Goal: Task Accomplishment & Management: Manage account settings

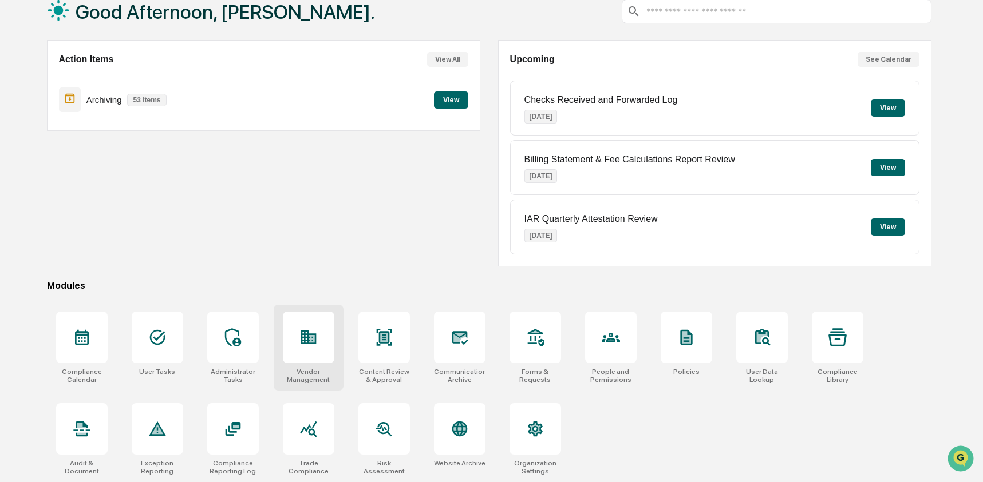
click at [296, 339] on div at bounding box center [309, 338] width 52 height 52
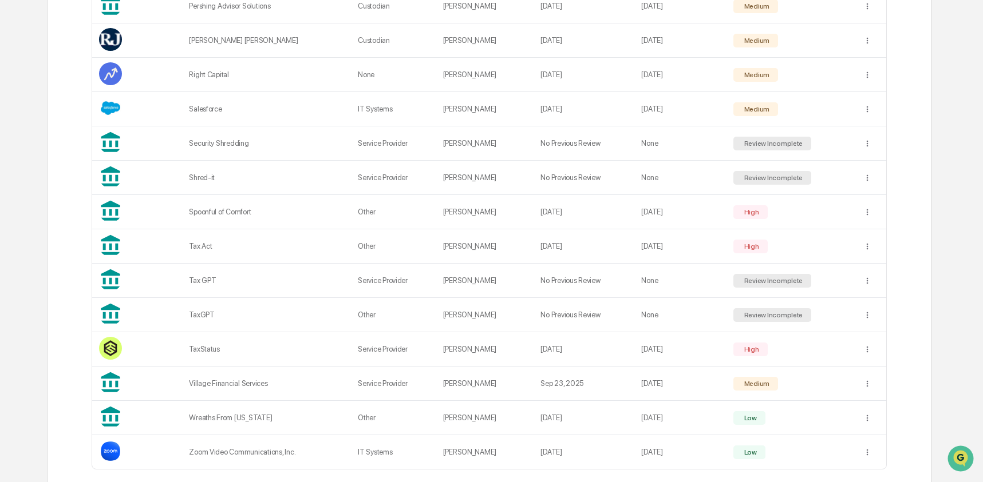
scroll to position [984, 0]
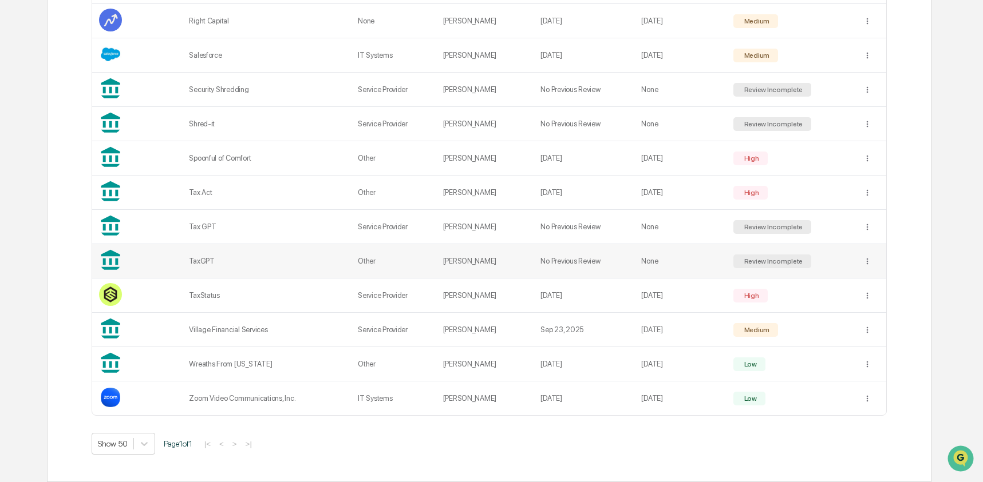
click at [232, 262] on div "TaxGPT" at bounding box center [266, 261] width 155 height 9
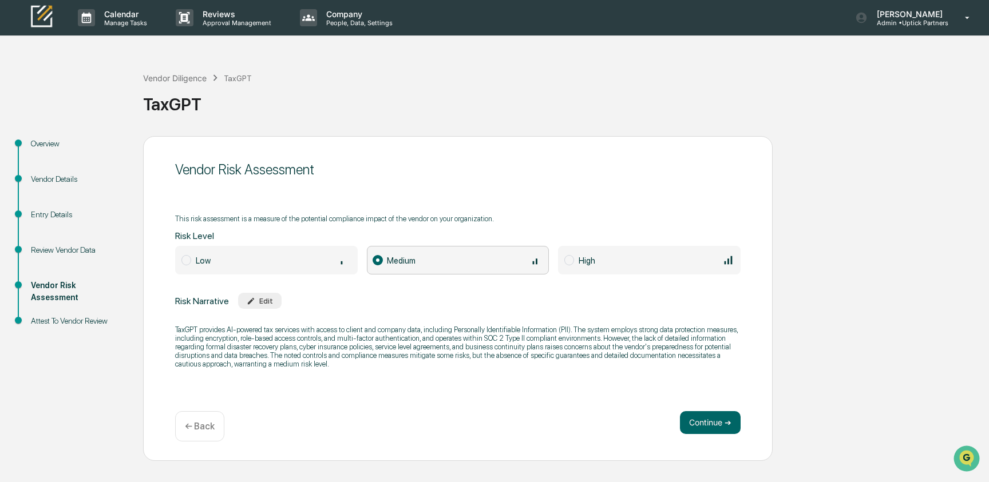
click at [49, 251] on div "Review Vendor Data" at bounding box center [78, 250] width 94 height 12
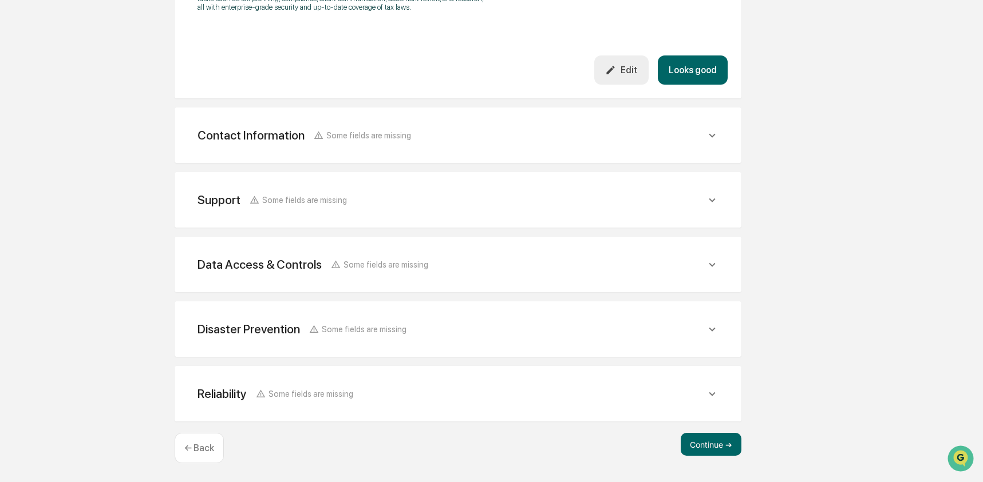
scroll to position [454, 0]
click at [343, 342] on div "Disaster Prevention Some fields are missing" at bounding box center [457, 329] width 539 height 28
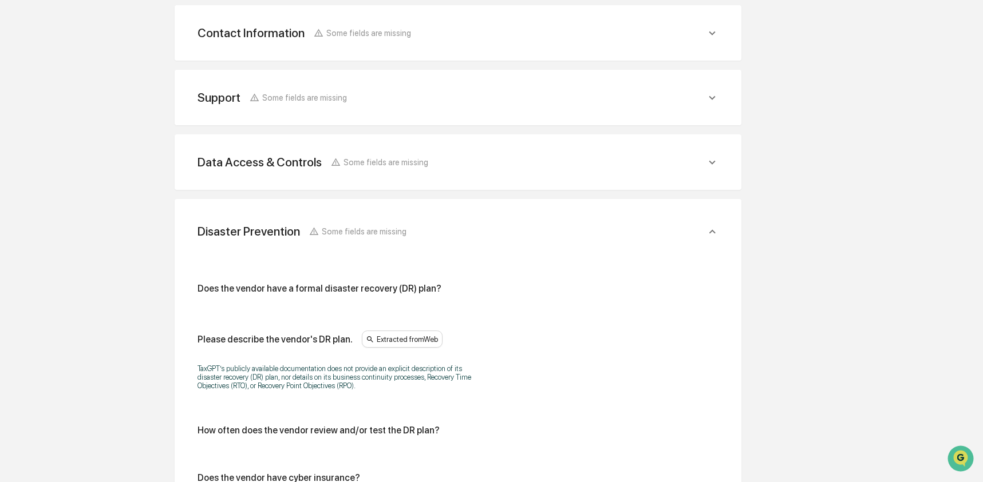
scroll to position [548, 0]
click at [304, 188] on div "Data Access & Controls Some fields are missing Does/will the vendor have access…" at bounding box center [458, 164] width 567 height 56
click at [306, 159] on div "Data Access & Controls Some fields are missing Does/will the vendor have access…" at bounding box center [458, 164] width 567 height 56
click at [306, 171] on div "Data Access & Controls" at bounding box center [259, 163] width 124 height 14
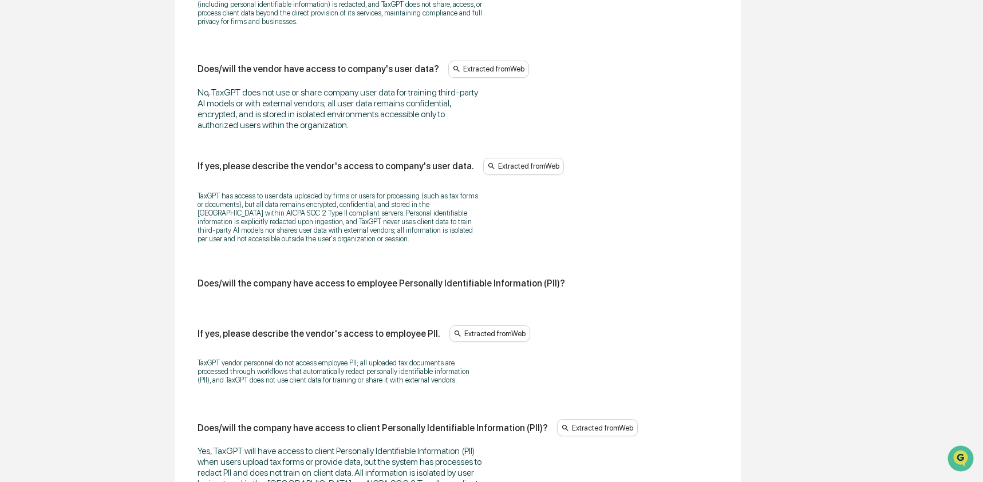
scroll to position [1086, 0]
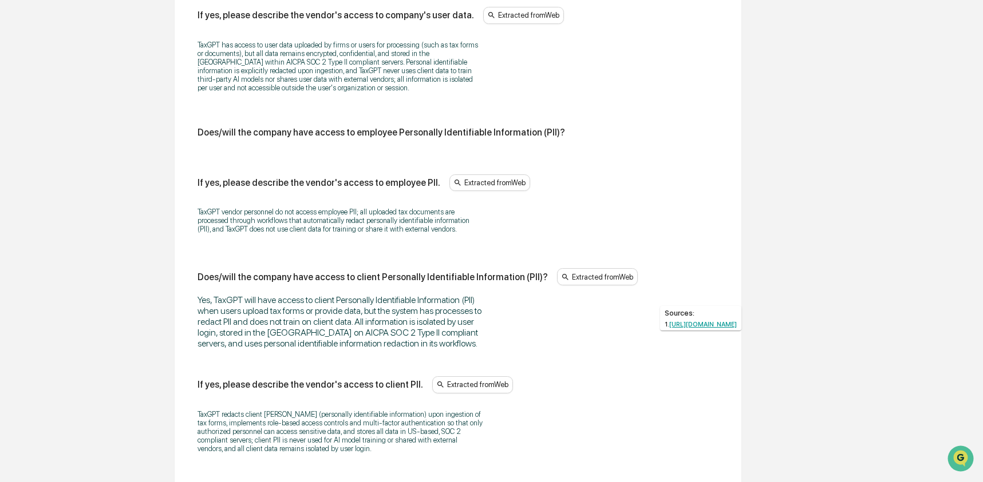
click at [690, 326] on link "[URL][DOMAIN_NAME]" at bounding box center [703, 324] width 68 height 7
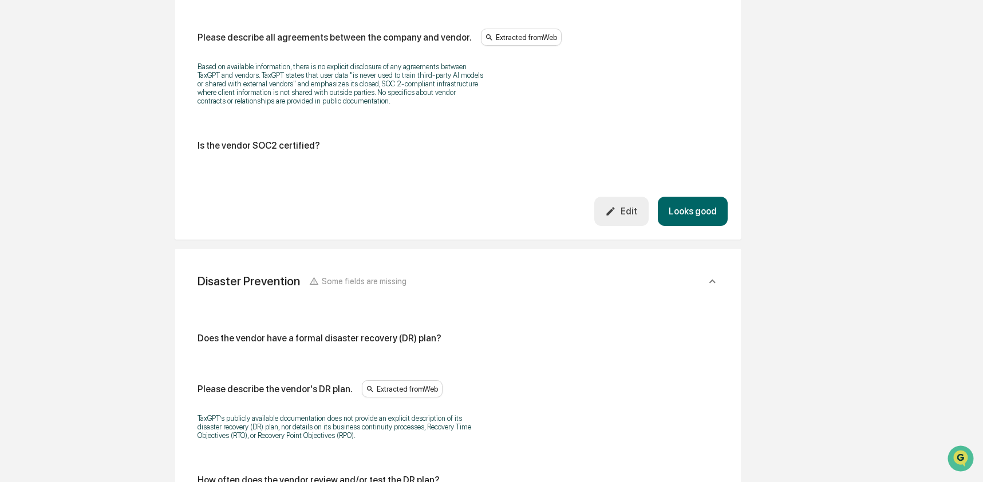
scroll to position [1915, 0]
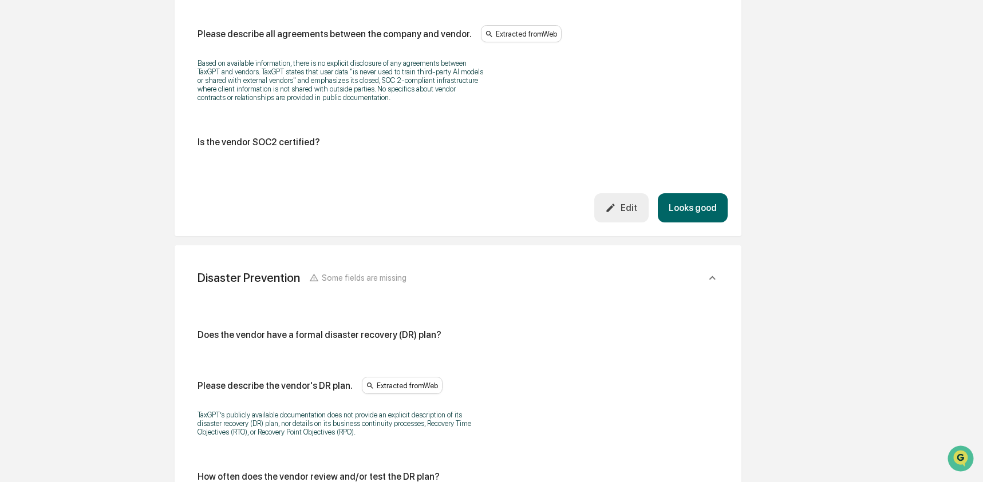
click at [615, 213] on div "Edit" at bounding box center [621, 208] width 32 height 11
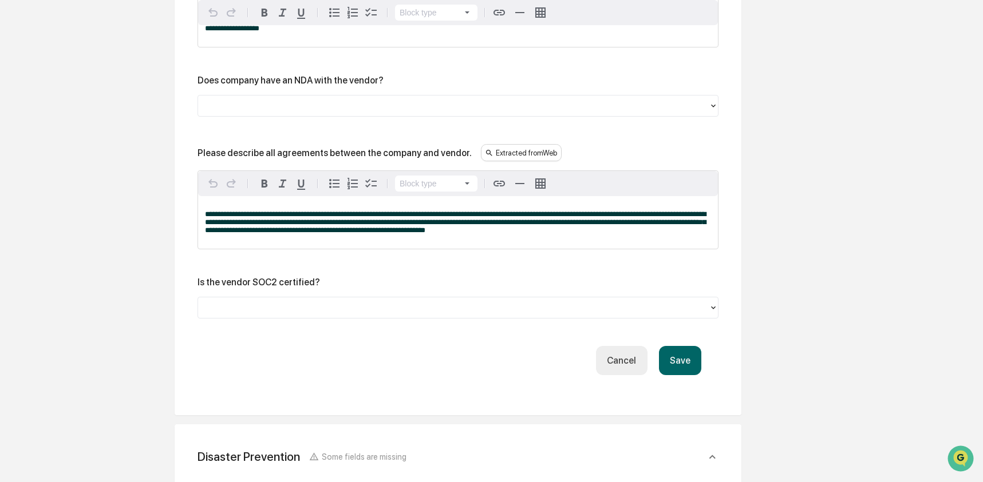
click at [283, 319] on div "Is the vendor SOC2 certified?" at bounding box center [457, 298] width 521 height 42
click at [284, 317] on div at bounding box center [453, 308] width 511 height 18
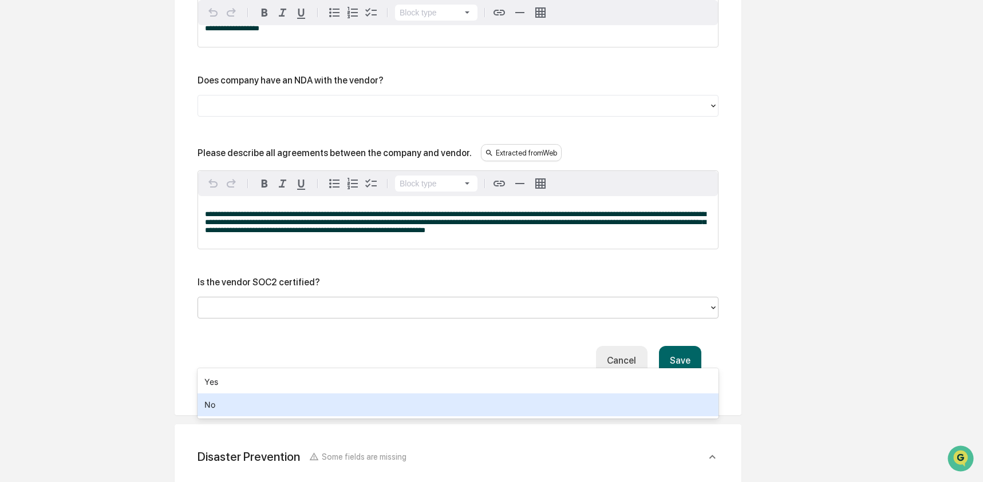
click at [266, 401] on div "No" at bounding box center [457, 405] width 521 height 23
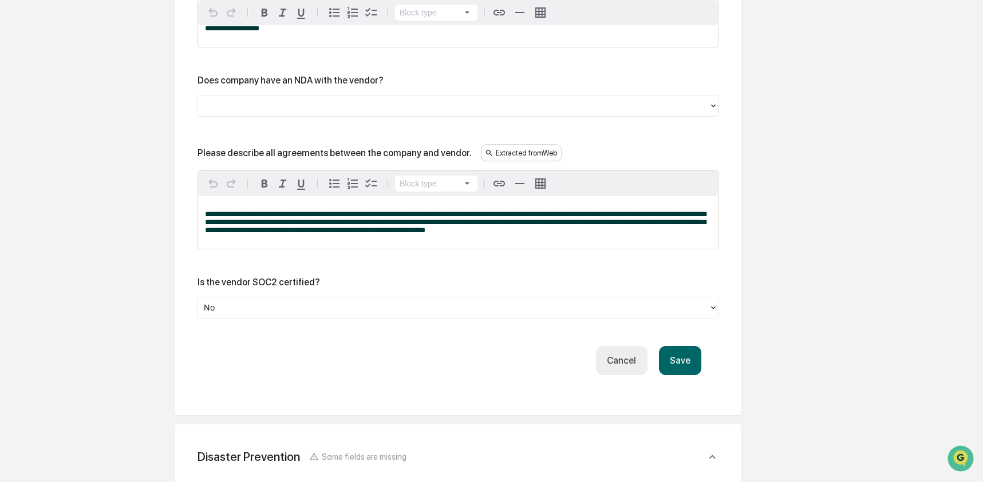
click at [666, 375] on button "Save" at bounding box center [680, 360] width 42 height 29
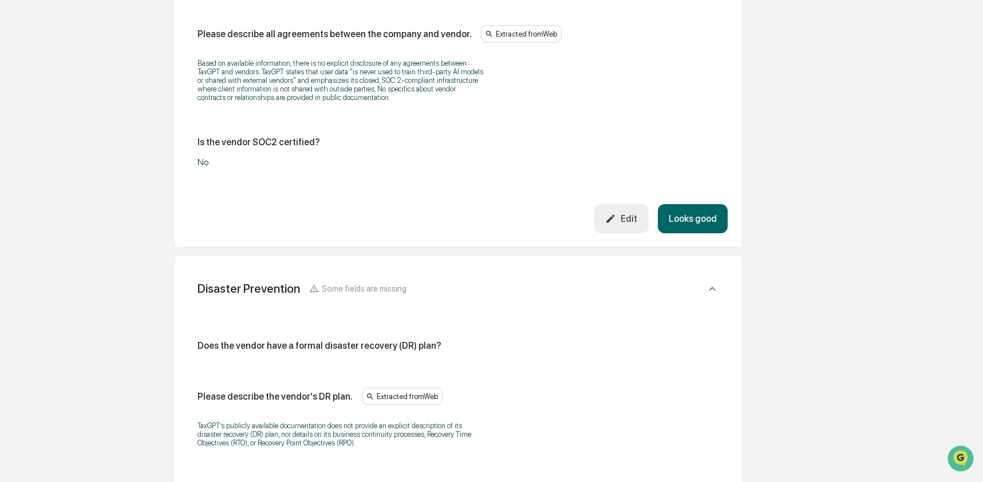
click at [686, 234] on button "Looks good" at bounding box center [693, 218] width 70 height 29
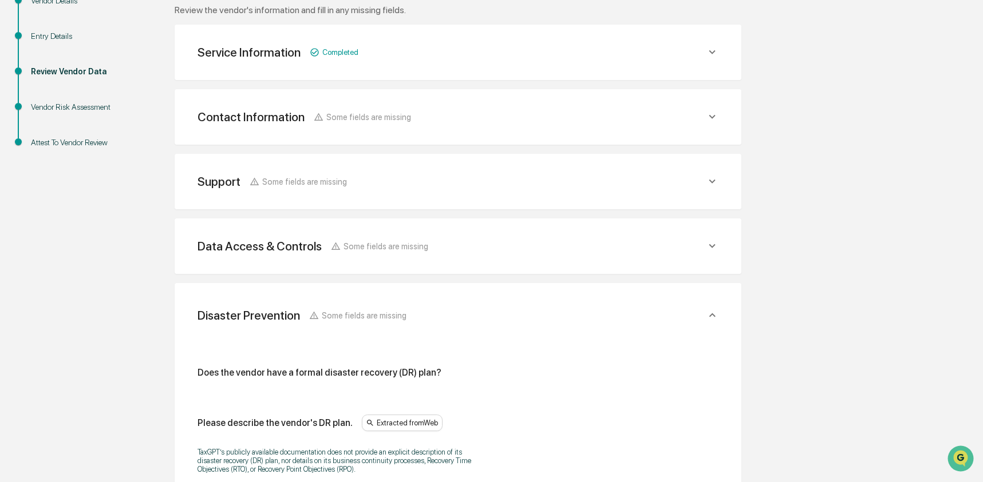
scroll to position [207, 0]
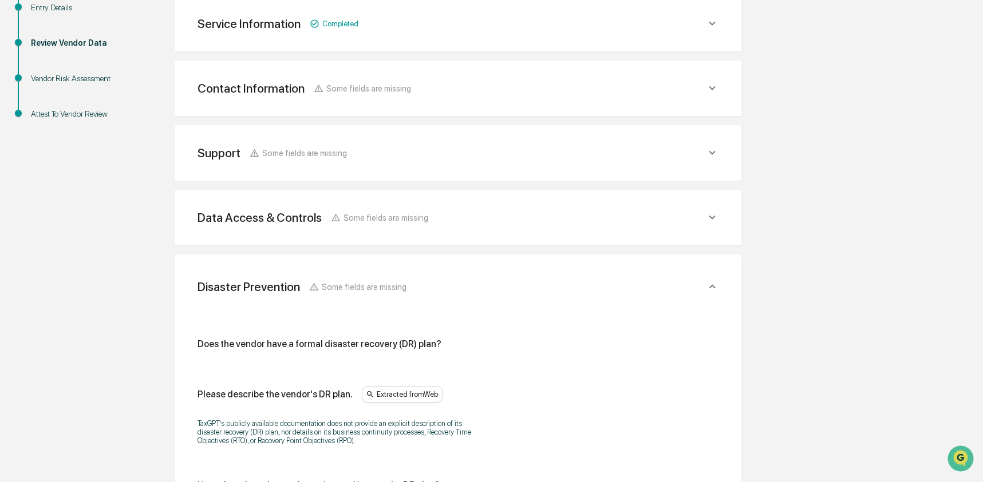
click at [394, 213] on span "Some fields are missing" at bounding box center [385, 218] width 85 height 10
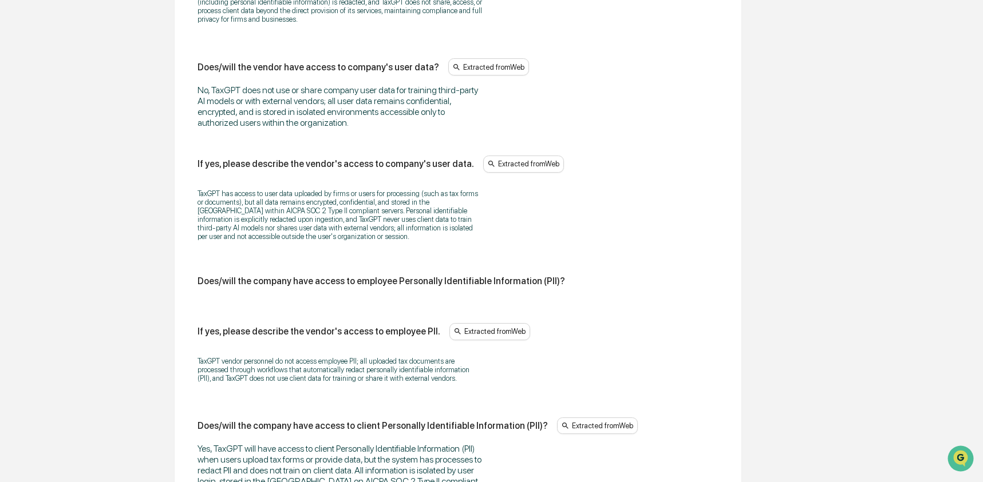
scroll to position [890, 0]
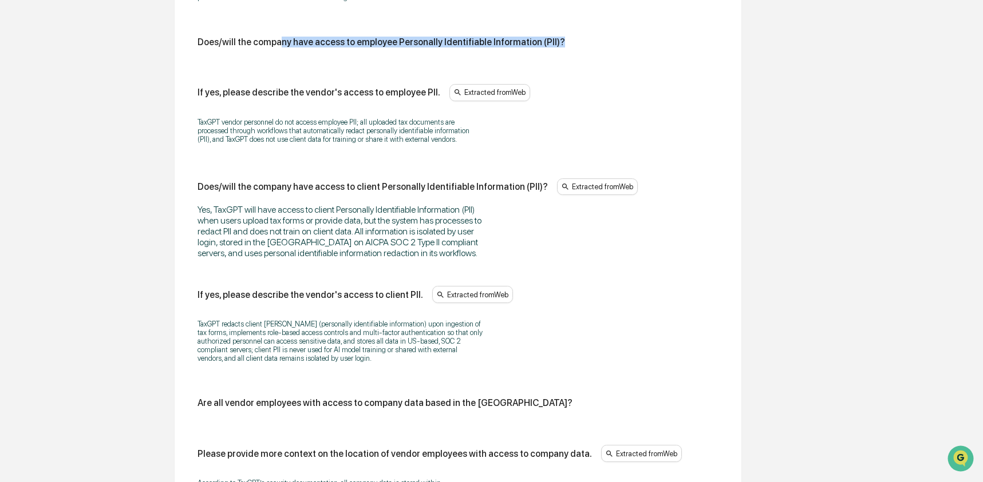
drag, startPoint x: 329, startPoint y: 64, endPoint x: 560, endPoint y: 66, distance: 231.2
click at [560, 57] on div "Does/will the company have access to employee Personally Identifiable Informati…" at bounding box center [457, 47] width 521 height 20
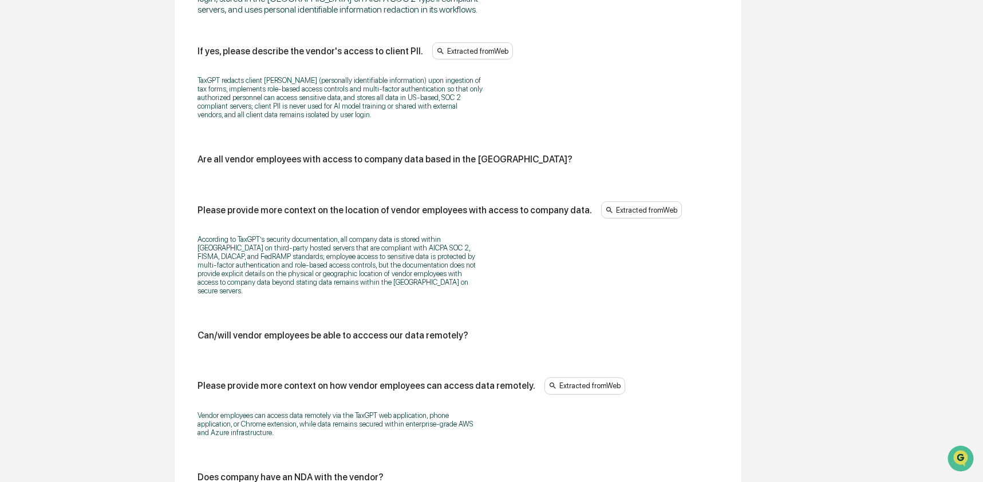
scroll to position [1174, 0]
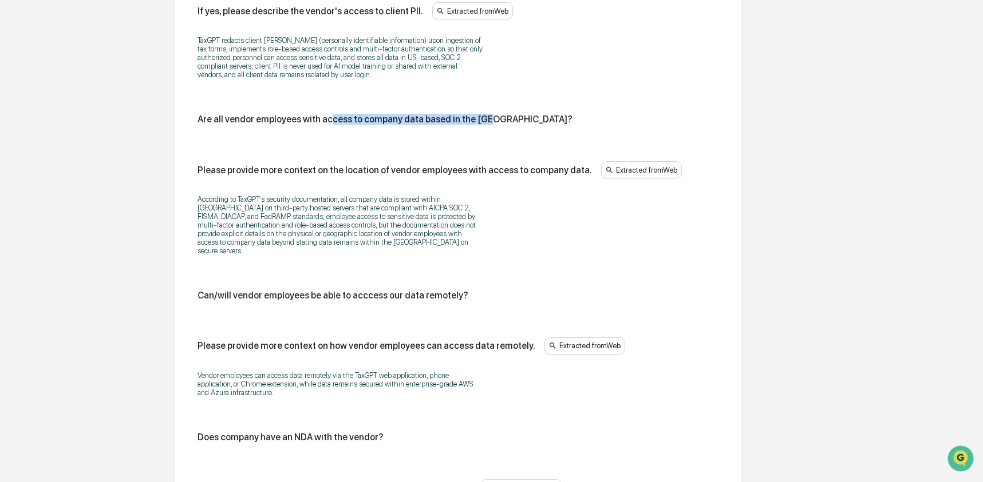
drag, startPoint x: 337, startPoint y: 156, endPoint x: 561, endPoint y: 155, distance: 224.4
click at [561, 125] on div "Are all vendor employees with access to company data based in the [GEOGRAPHIC_D…" at bounding box center [457, 119] width 521 height 11
click at [555, 125] on div "Are all vendor employees with access to company data based in the [GEOGRAPHIC_D…" at bounding box center [457, 119] width 521 height 11
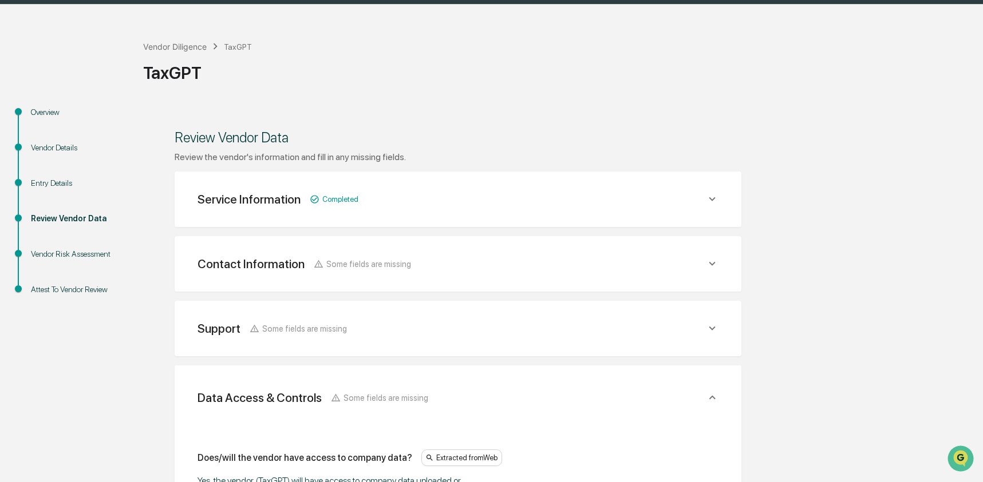
scroll to position [0, 0]
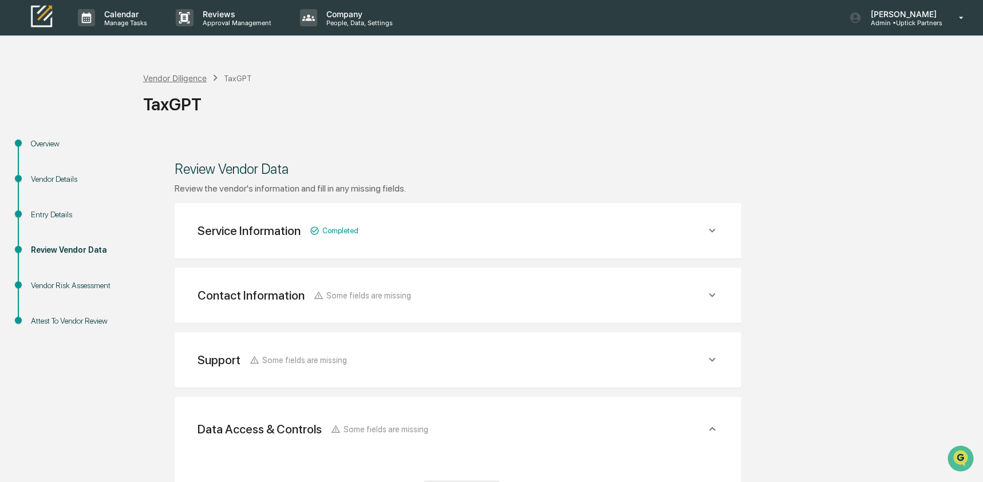
click at [165, 76] on div "Vendor Diligence" at bounding box center [175, 78] width 64 height 10
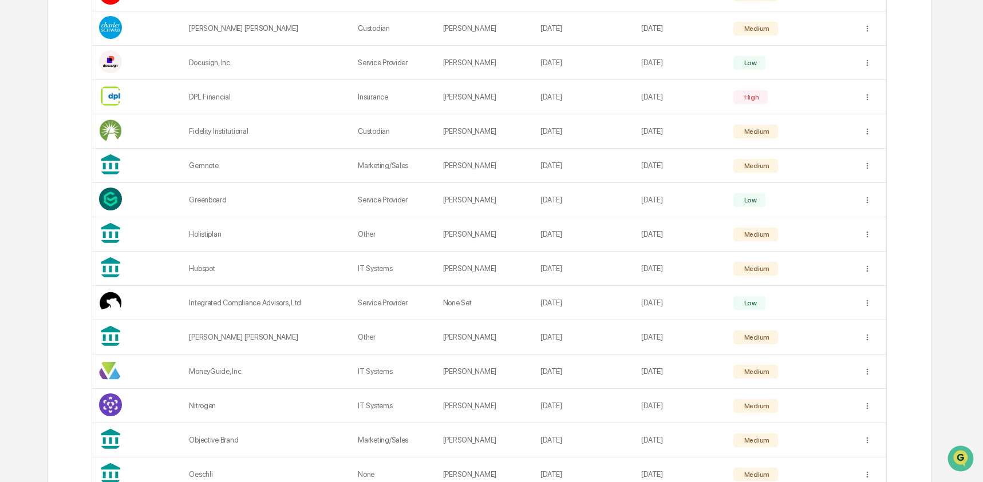
scroll to position [963, 0]
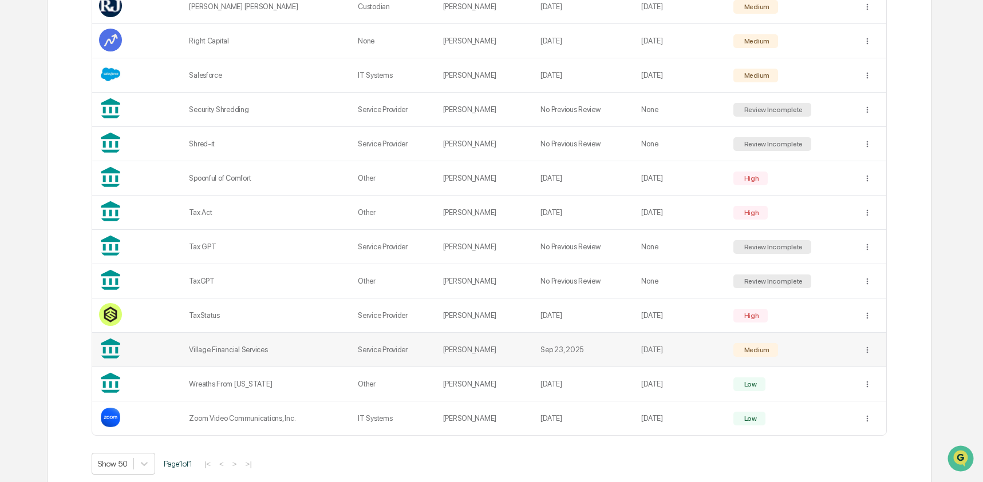
click at [334, 344] on td "Village Financial Services" at bounding box center [266, 350] width 169 height 34
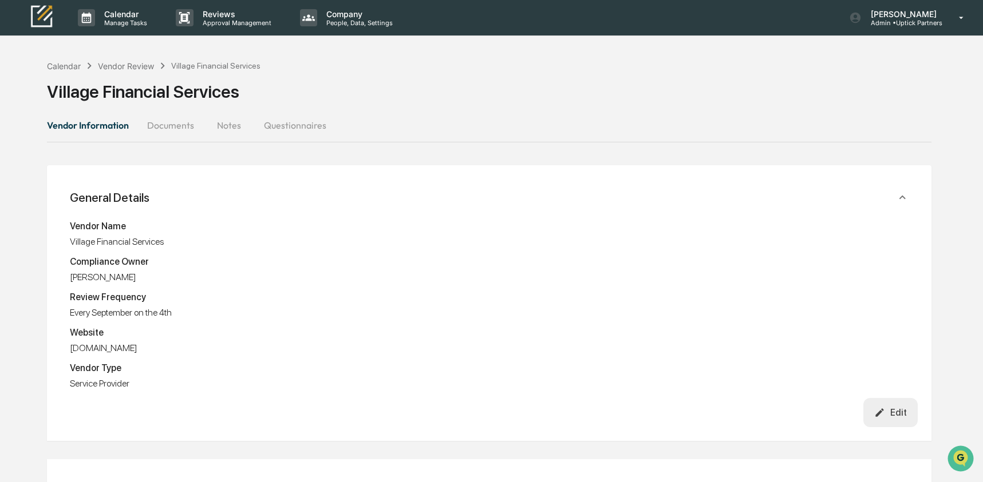
click at [171, 117] on button "Documents" at bounding box center [170, 125] width 65 height 27
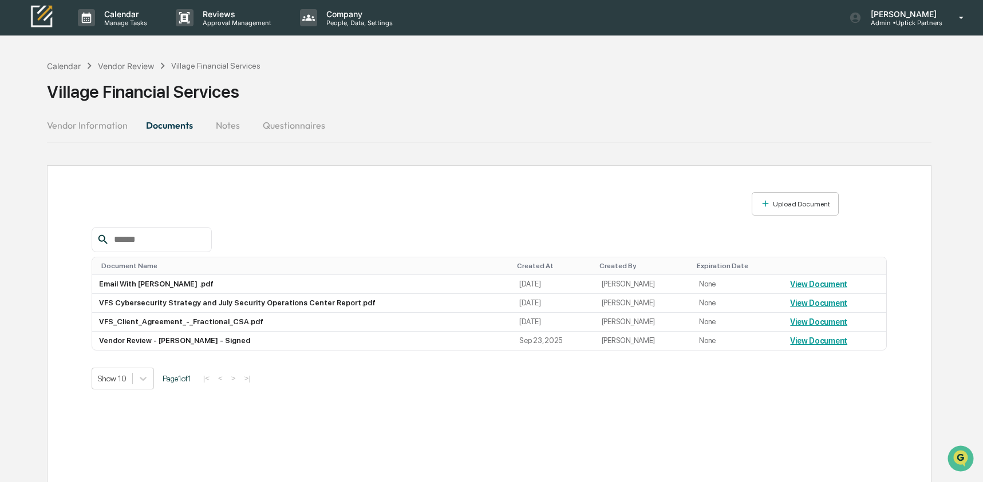
click at [173, 130] on button "Documents" at bounding box center [169, 125] width 65 height 27
click at [111, 130] on button "Vendor Information" at bounding box center [92, 125] width 90 height 27
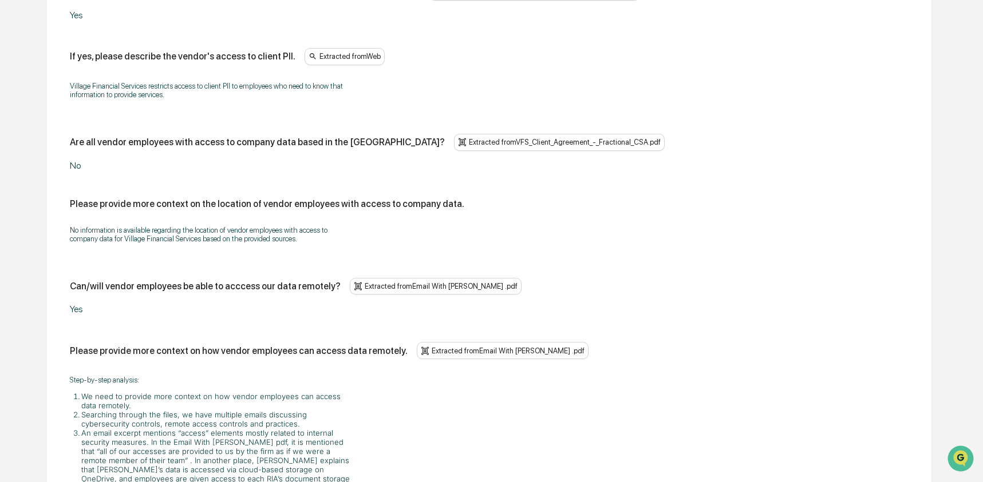
scroll to position [2295, 0]
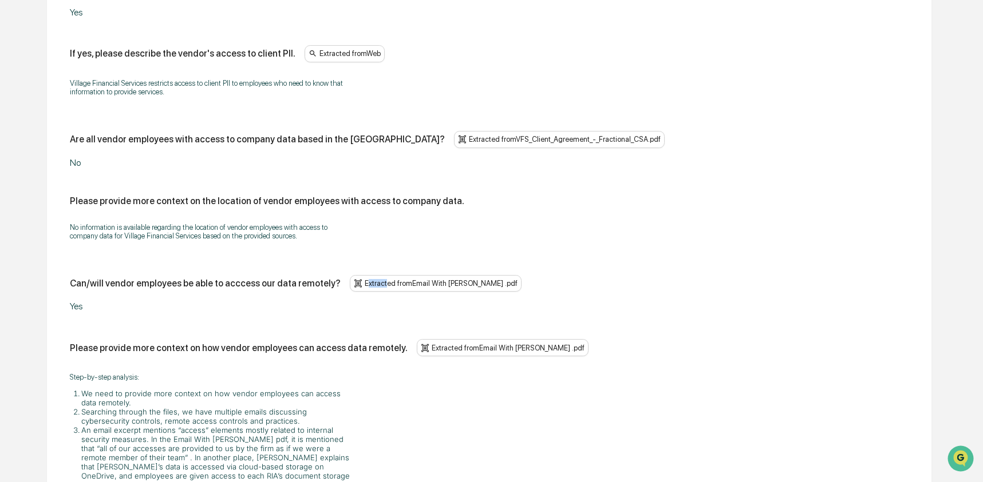
drag, startPoint x: 391, startPoint y: 276, endPoint x: 521, endPoint y: 284, distance: 130.2
click at [521, 284] on div "Can/will vendor employees be able to acccess our data remotely? Extracted from …" at bounding box center [489, 283] width 839 height 17
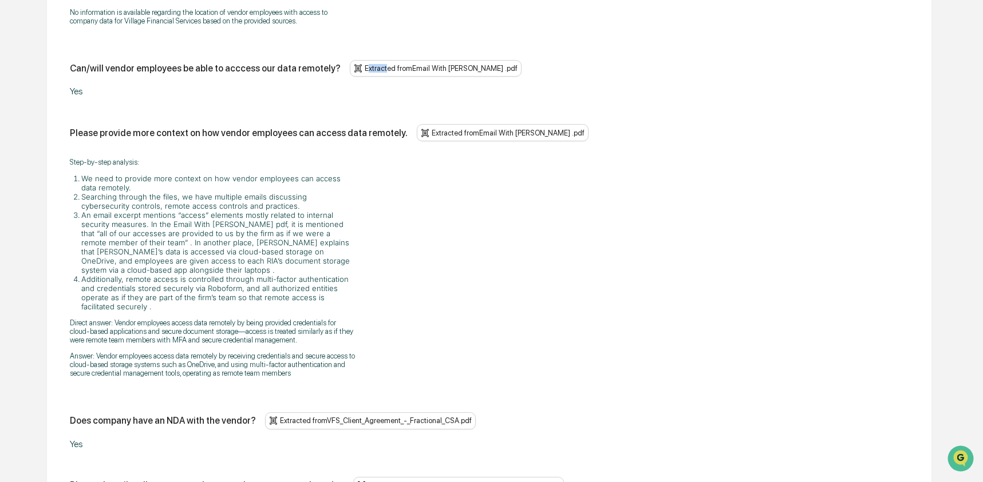
scroll to position [2581, 0]
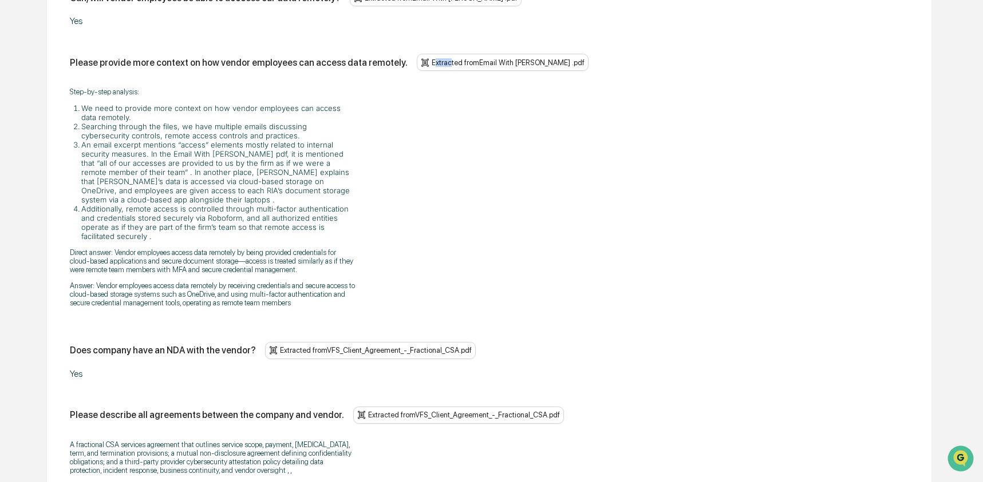
drag, startPoint x: 458, startPoint y: 57, endPoint x: 521, endPoint y: 53, distance: 62.6
drag, startPoint x: 517, startPoint y: 56, endPoint x: 608, endPoint y: 60, distance: 91.6
click at [608, 60] on div "Please provide more context on how vendor employees can access data remotely. E…" at bounding box center [489, 62] width 839 height 17
click at [537, 122] on div "Step-by-step analysis: We need to provide more context on how vendor employees …" at bounding box center [489, 197] width 839 height 235
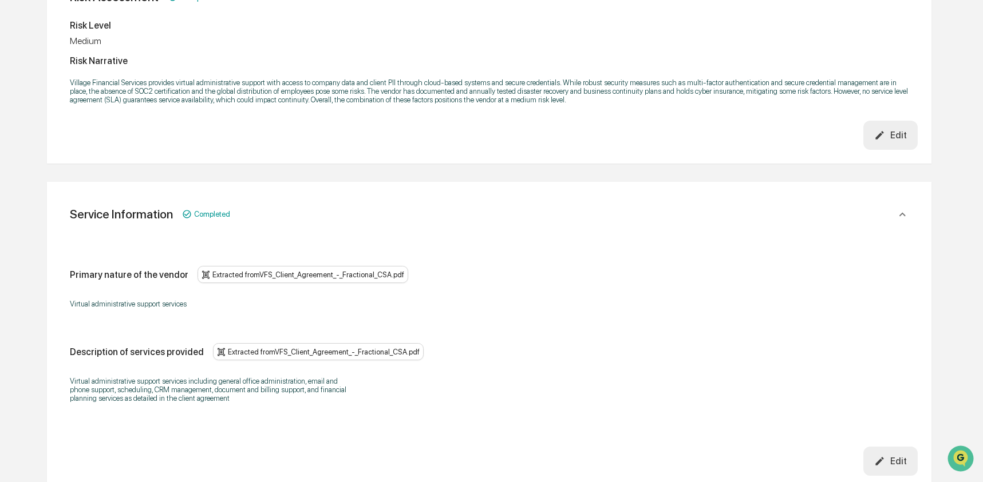
scroll to position [0, 0]
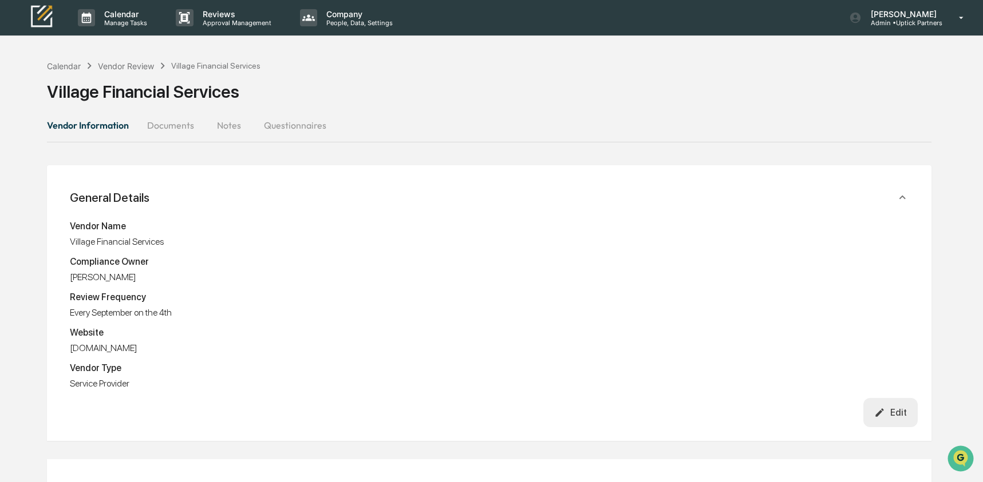
click at [173, 124] on button "Documents" at bounding box center [170, 125] width 65 height 27
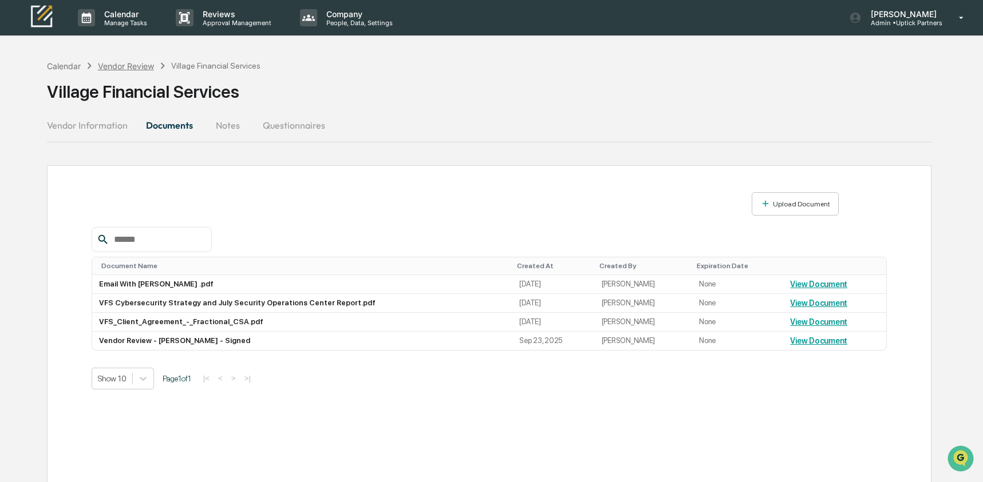
click at [134, 70] on div "Vendor Review" at bounding box center [126, 66] width 56 height 10
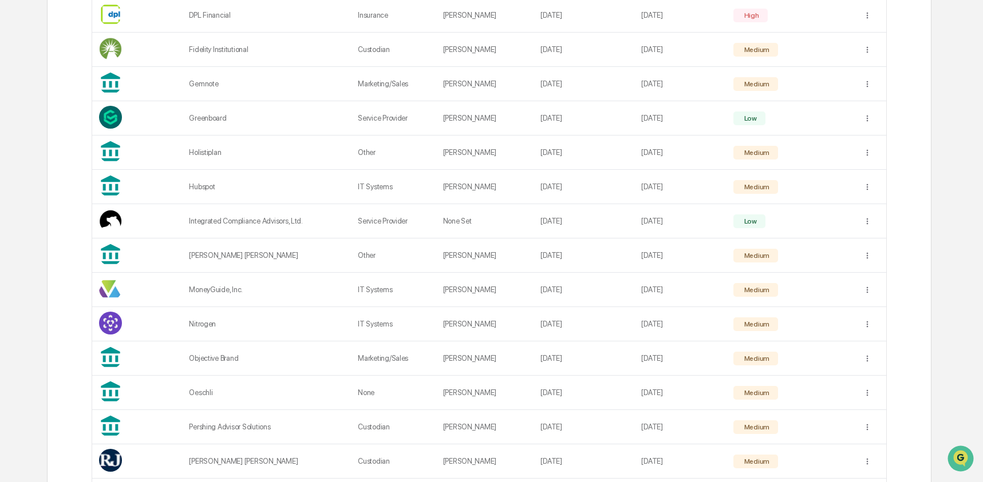
scroll to position [984, 0]
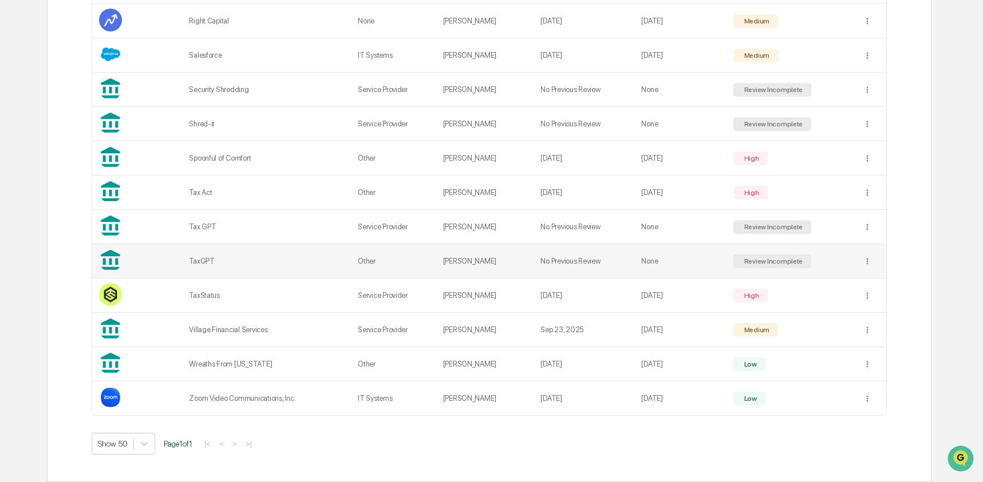
click at [228, 257] on div "TaxGPT" at bounding box center [266, 261] width 155 height 9
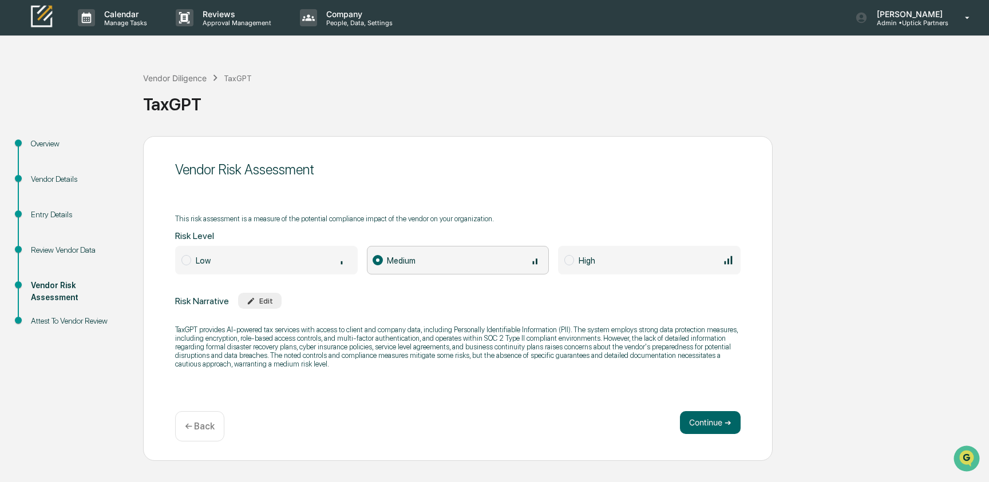
click at [207, 258] on span "Low" at bounding box center [203, 261] width 15 height 10
click at [619, 256] on div "High" at bounding box center [657, 260] width 156 height 13
click at [267, 301] on div "Edit" at bounding box center [260, 301] width 26 height 9
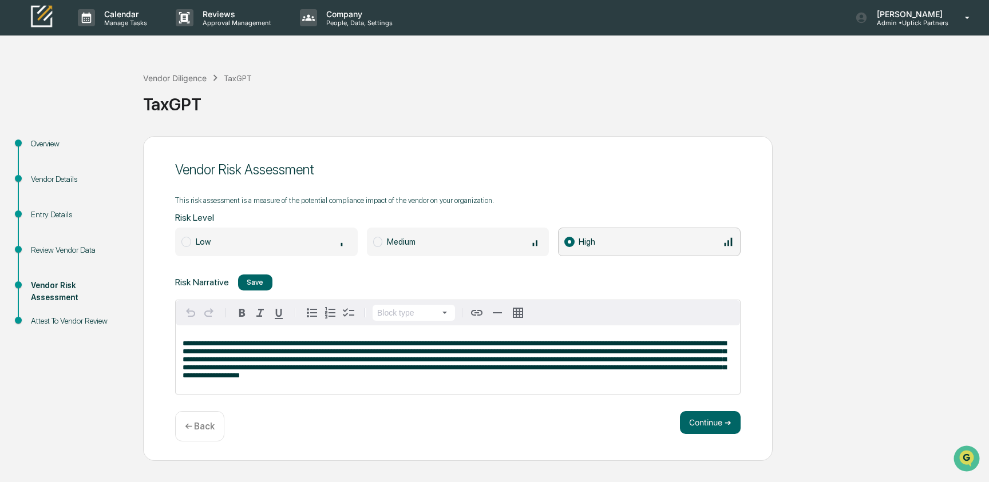
click at [705, 355] on span "**********" at bounding box center [455, 359] width 544 height 39
click at [199, 76] on div "Vendor Diligence" at bounding box center [175, 78] width 64 height 10
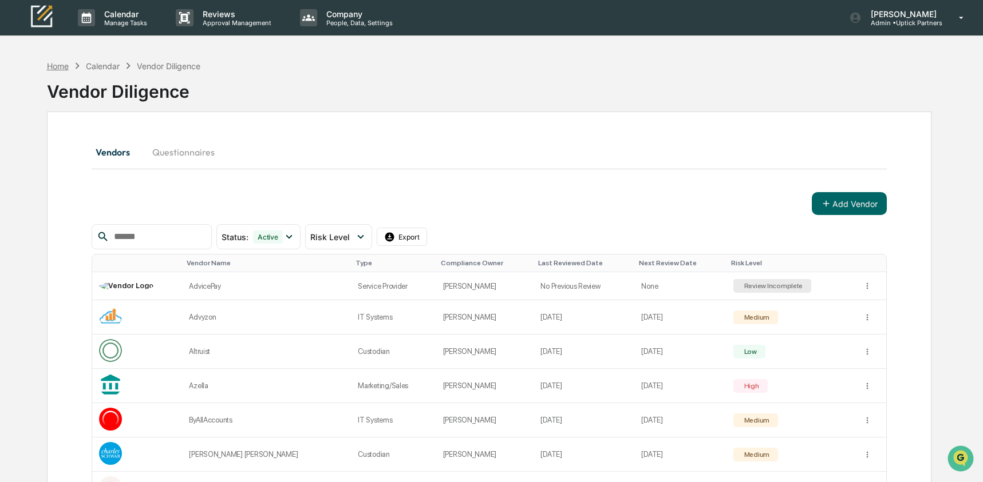
click at [60, 67] on div "Home" at bounding box center [58, 66] width 22 height 10
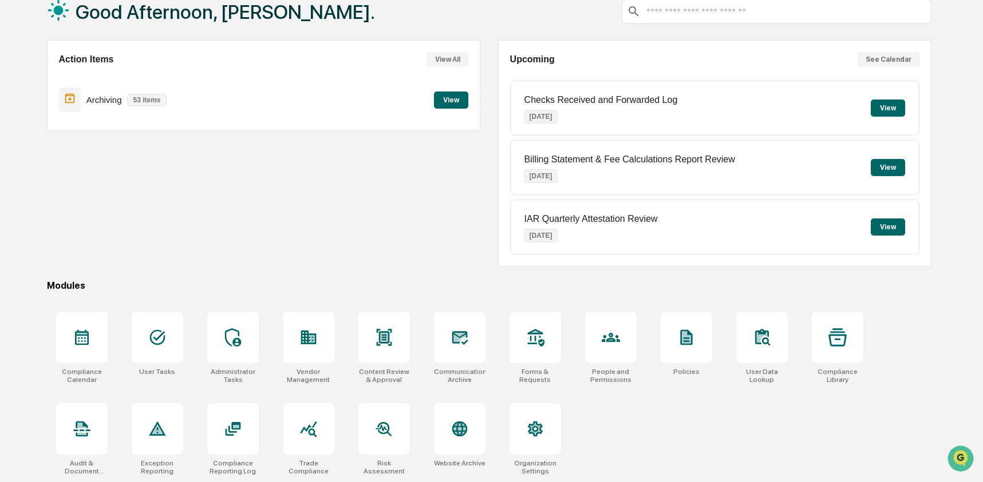
scroll to position [74, 0]
click at [379, 355] on div at bounding box center [384, 338] width 52 height 52
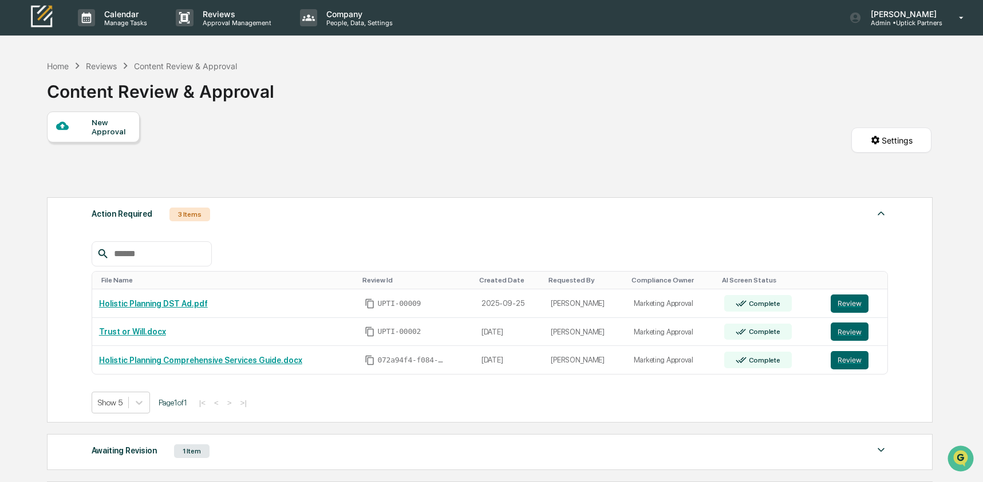
click at [72, 137] on div "New Approval" at bounding box center [93, 127] width 93 height 31
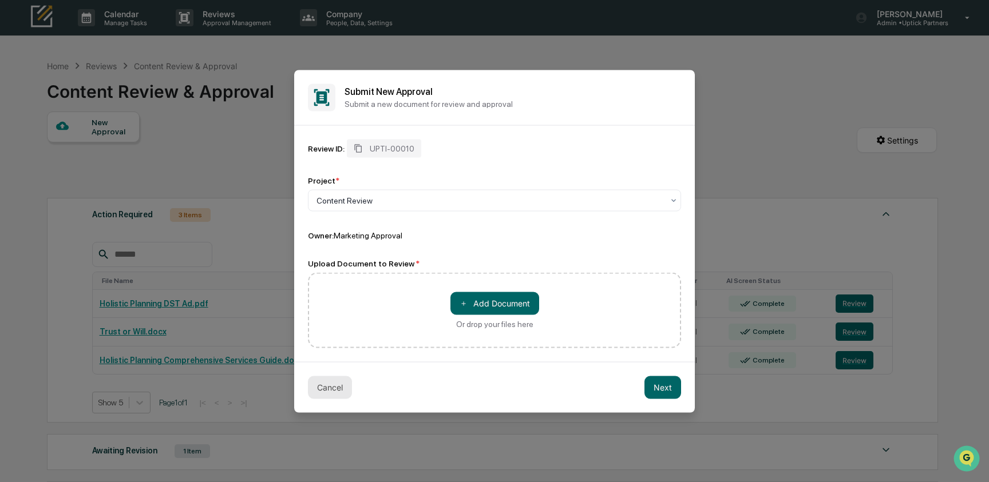
click at [327, 383] on button "Cancel" at bounding box center [330, 387] width 44 height 23
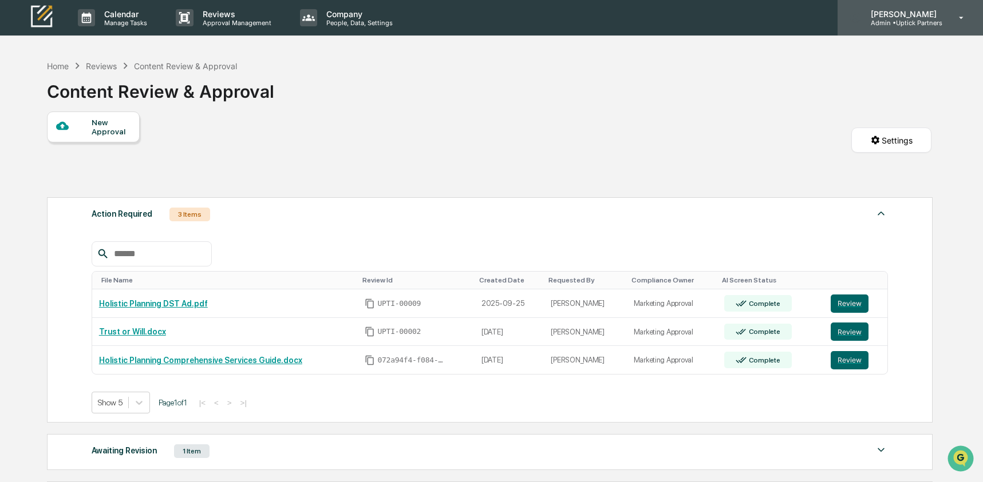
click at [909, 11] on p "[PERSON_NAME]" at bounding box center [901, 14] width 81 height 10
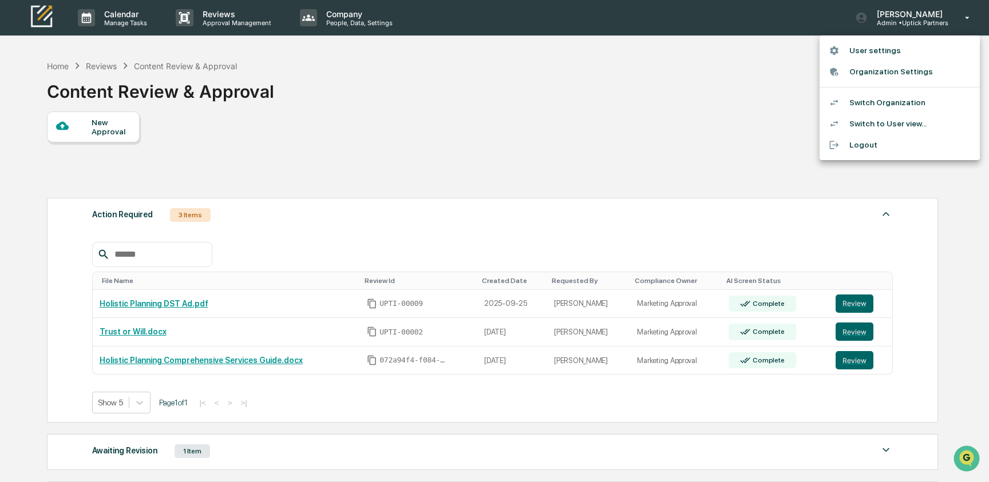
click at [391, 83] on div at bounding box center [494, 241] width 989 height 482
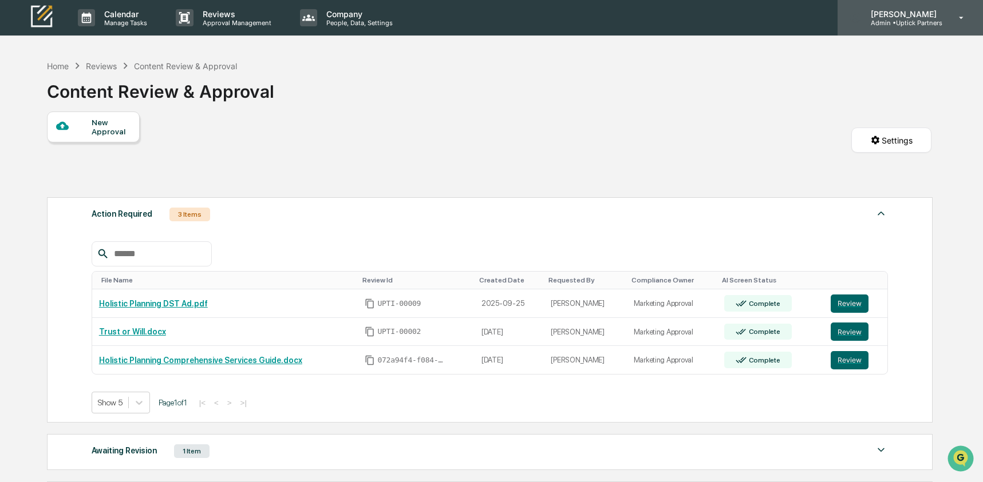
click at [911, 9] on p "[PERSON_NAME]" at bounding box center [901, 14] width 81 height 10
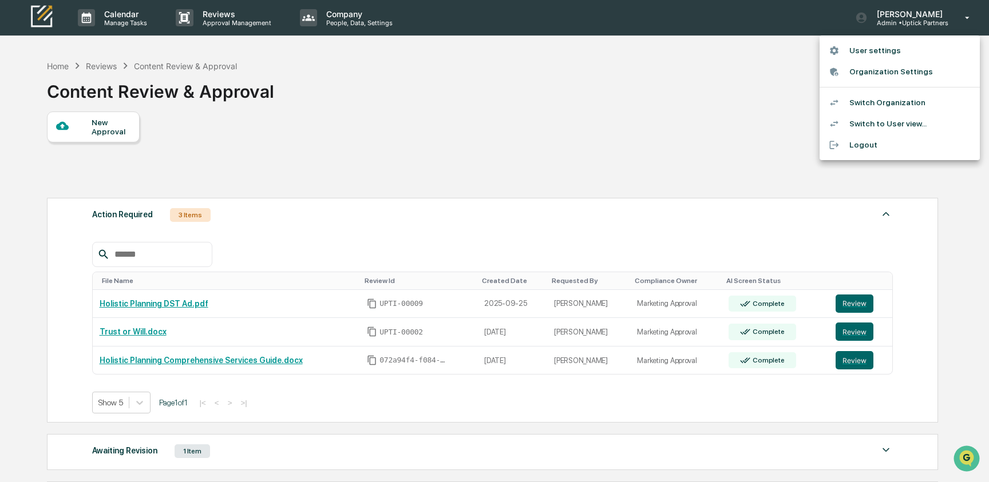
click at [910, 105] on li "Switch Organization" at bounding box center [900, 102] width 160 height 21
